Goal: Transaction & Acquisition: Purchase product/service

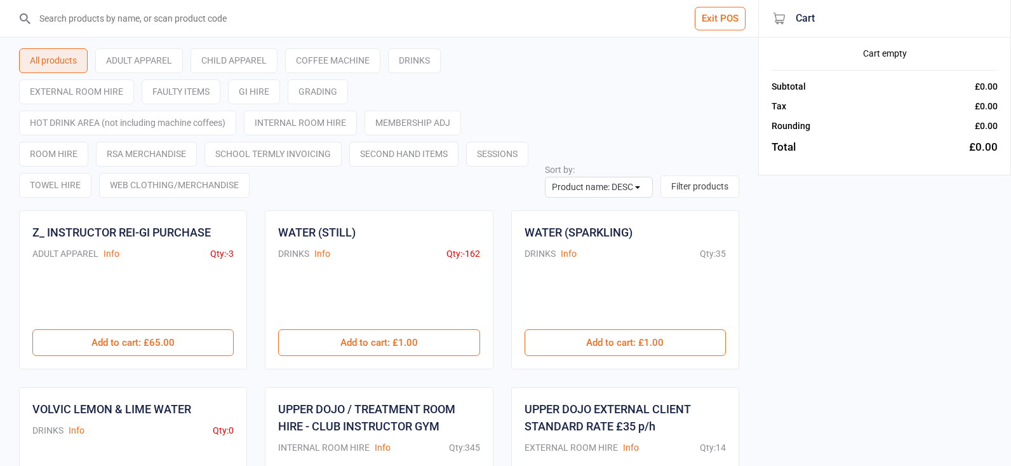
select select "name-desc"
click at [154, 19] on input "search" at bounding box center [387, 18] width 708 height 37
type input "treat"
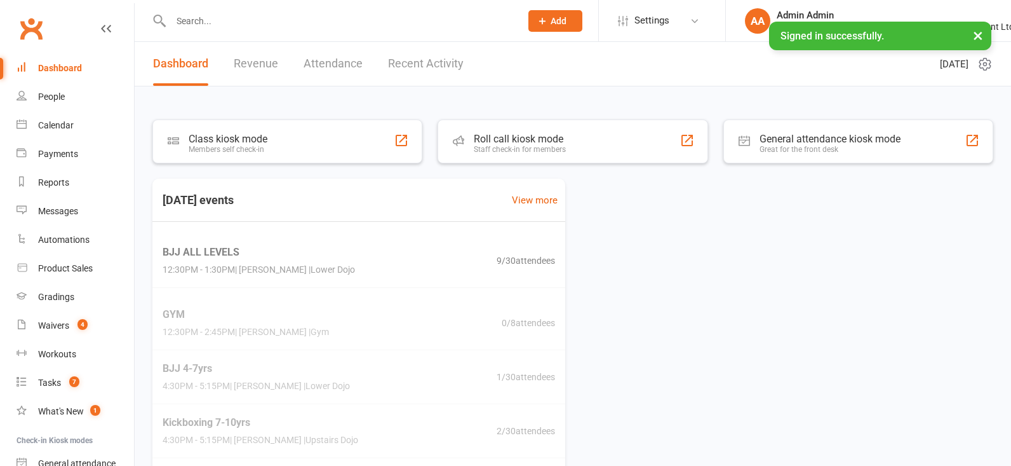
click at [225, 22] on input "text" at bounding box center [339, 21] width 345 height 18
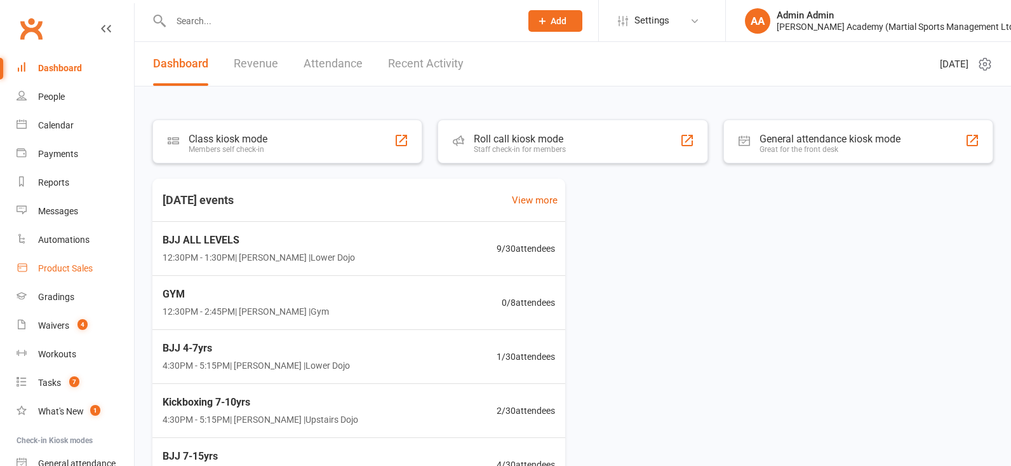
click at [77, 281] on link "Product Sales" at bounding box center [76, 268] width 118 height 29
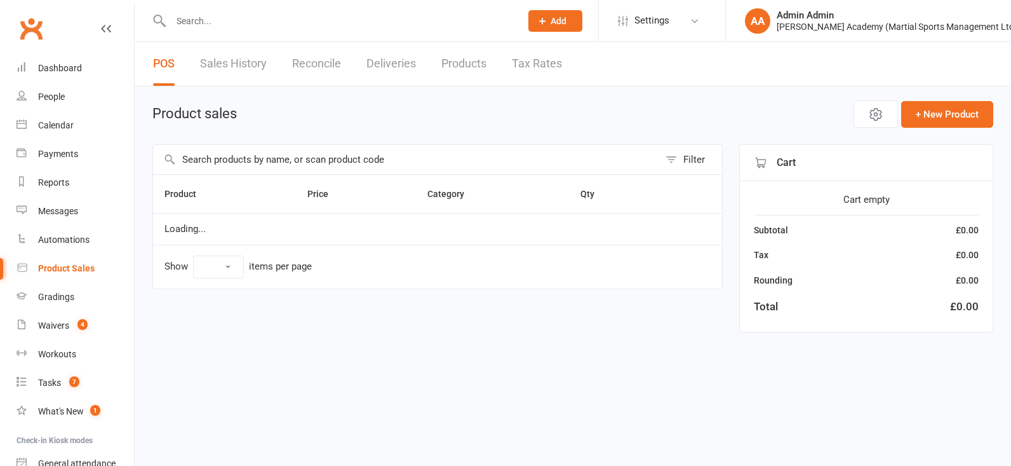
select select "100"
click at [783, 118] on span "Open POS Portal" at bounding box center [781, 114] width 70 height 15
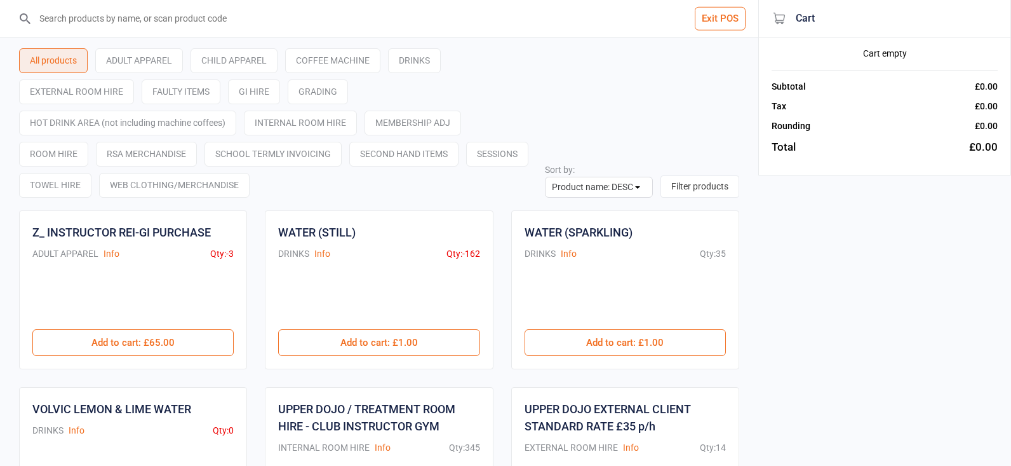
select select "name-desc"
click at [283, 29] on input "search" at bounding box center [387, 18] width 708 height 37
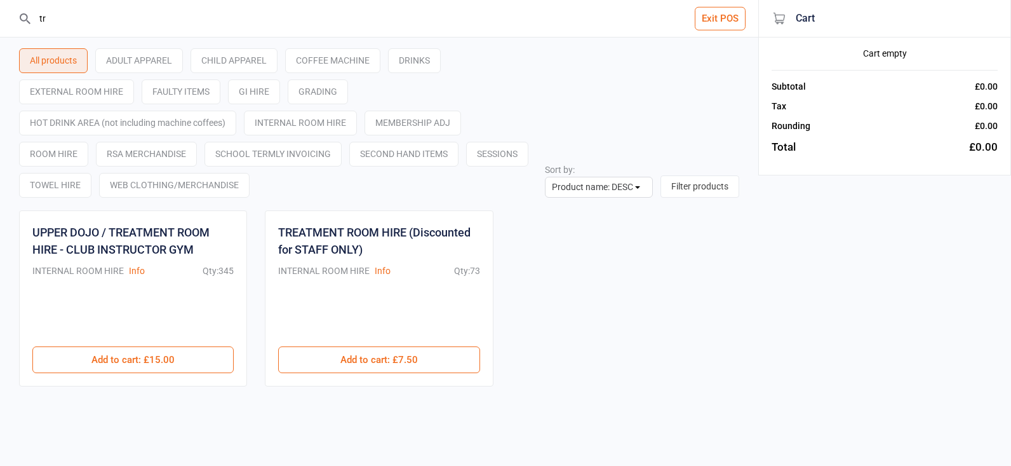
type input "t"
